Goal: Complete application form

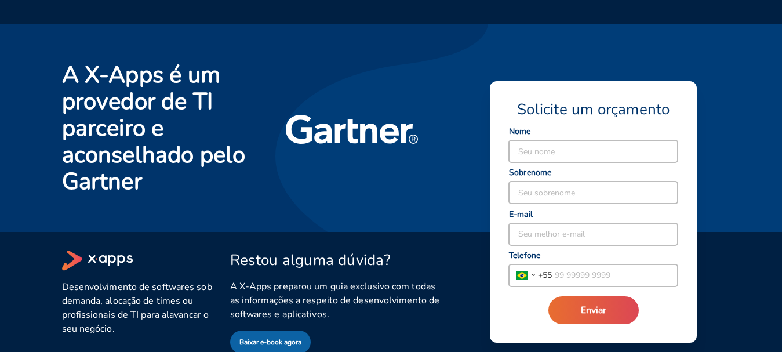
scroll to position [2396, 0]
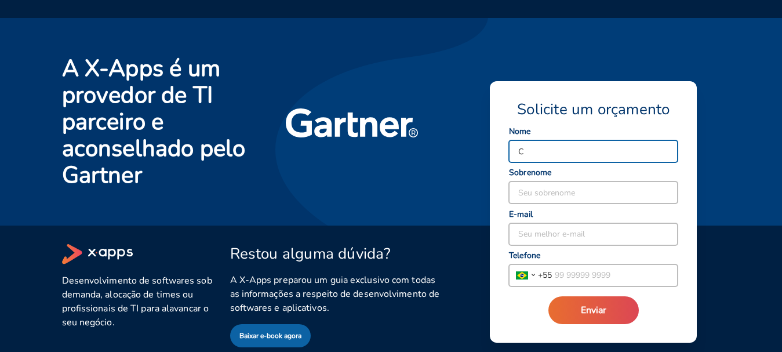
type input "[DEMOGRAPHIC_DATA]"
type input "Vizzotto"
type input "[EMAIL_ADDRESS][DOMAIN_NAME]"
type input "[PHONE_NUMBER]"
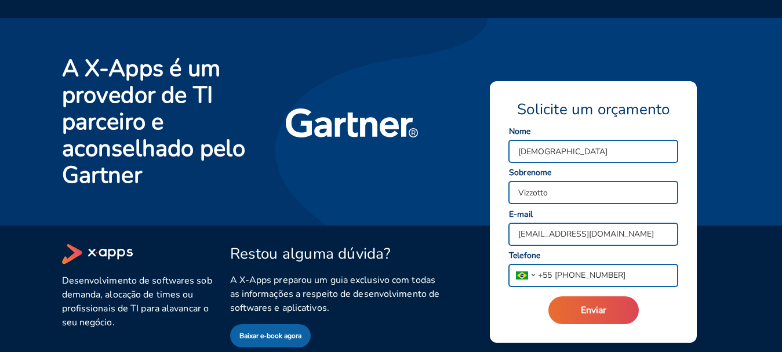
drag, startPoint x: 615, startPoint y: 236, endPoint x: 457, endPoint y: 231, distance: 158.3
type input "[EMAIL_ADDRESS][DOMAIN_NAME]"
drag, startPoint x: 625, startPoint y: 271, endPoint x: 572, endPoint y: 269, distance: 53.3
click at [572, 269] on input "[PHONE_NUMBER]" at bounding box center [615, 275] width 126 height 22
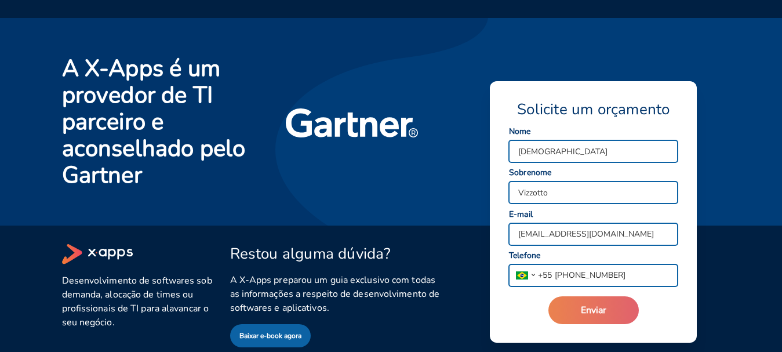
type input "[PHONE_NUMBER]"
click at [593, 308] on span "Enviar" at bounding box center [593, 310] width 25 height 13
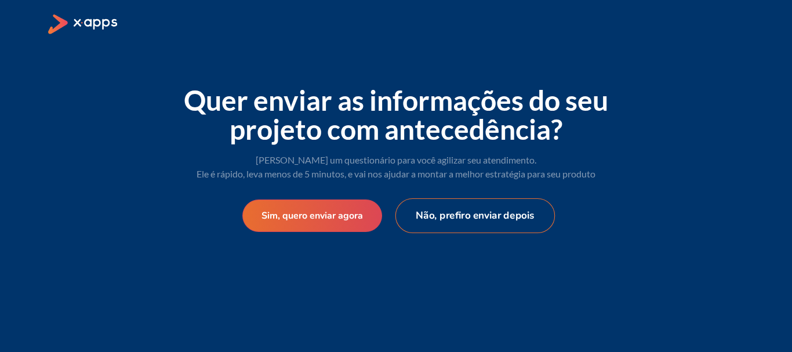
click at [467, 218] on button "Não, prefiro enviar depois" at bounding box center [475, 215] width 160 height 35
click at [451, 207] on button "Não, prefiro enviar depois" at bounding box center [475, 215] width 160 height 35
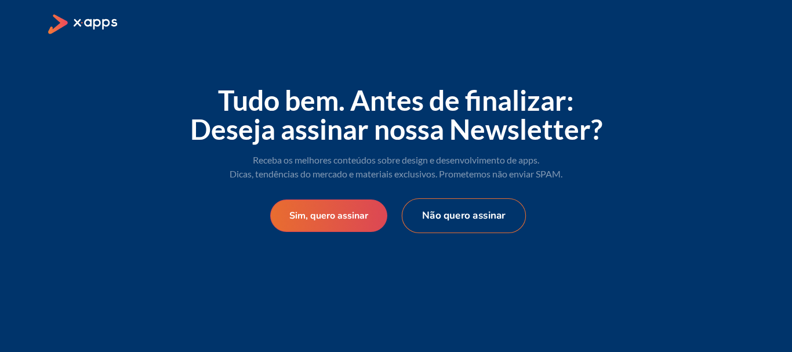
click at [499, 207] on button "Não quero assinar" at bounding box center [464, 215] width 124 height 35
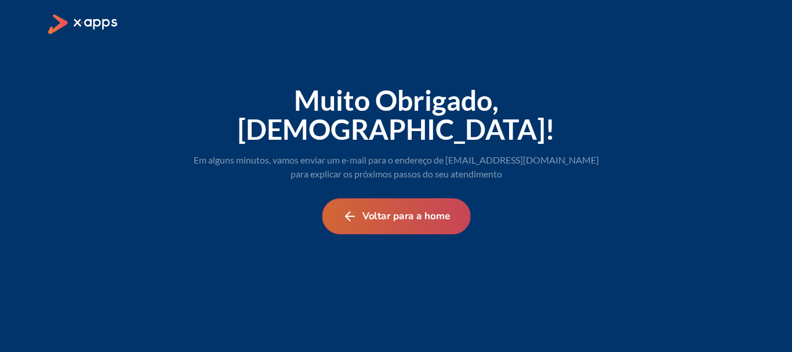
click at [409, 198] on button "Voltar para a home" at bounding box center [396, 216] width 148 height 36
